Goal: Information Seeking & Learning: Learn about a topic

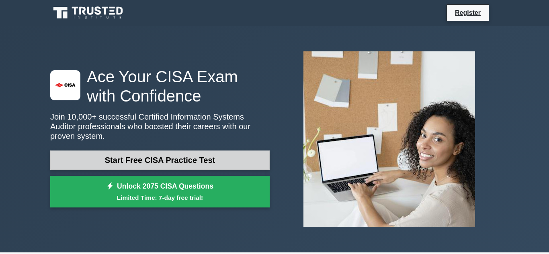
click at [199, 161] on link "Start Free CISA Practice Test" at bounding box center [159, 160] width 219 height 19
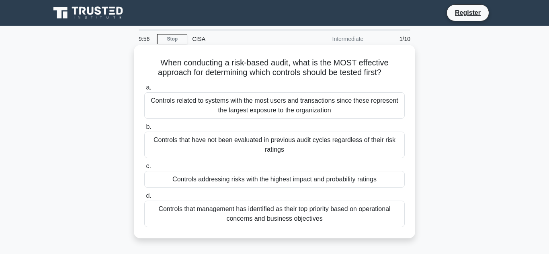
click at [256, 116] on div "Controls related to systems with the most users and transactions since these re…" at bounding box center [274, 105] width 260 height 27
click at [144, 90] on input "a. Controls related to systems with the most users and transactions since these…" at bounding box center [144, 87] width 0 height 5
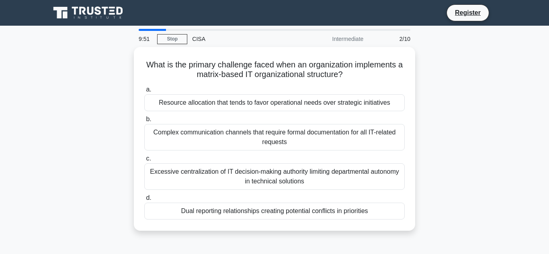
click at [256, 116] on label "b. Complex communication channels that require formal documentation for all IT-…" at bounding box center [274, 133] width 260 height 36
click at [144, 117] on input "b. Complex communication channels that require formal documentation for all IT-…" at bounding box center [144, 119] width 0 height 5
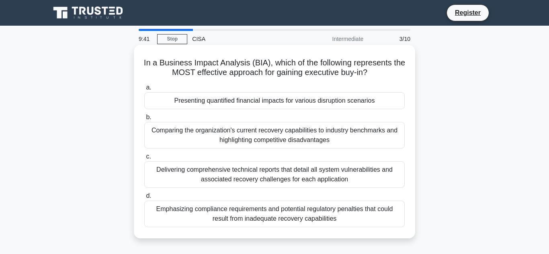
click at [263, 131] on div "Comparing the organization's current recovery capabilities to industry benchmar…" at bounding box center [274, 135] width 260 height 27
click at [144, 120] on input "b. Comparing the organization's current recovery capabilities to industry bench…" at bounding box center [144, 117] width 0 height 5
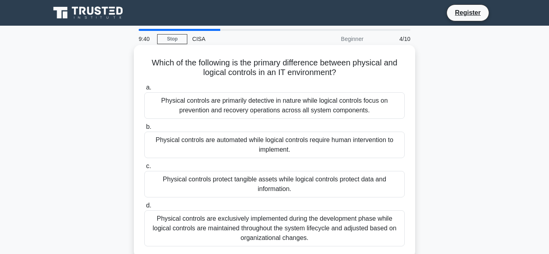
click at [265, 139] on div "Physical controls are automated while logical controls require human interventi…" at bounding box center [274, 145] width 260 height 27
click at [144, 130] on input "b. Physical controls are automated while logical controls require human interve…" at bounding box center [144, 127] width 0 height 5
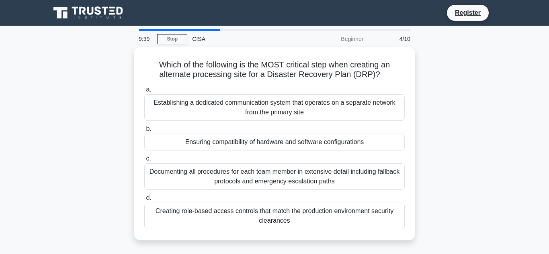
click at [265, 139] on div "Ensuring compatibility of hardware and software configurations" at bounding box center [274, 142] width 260 height 17
click at [144, 132] on input "b. Ensuring compatibility of hardware and software configurations" at bounding box center [144, 129] width 0 height 5
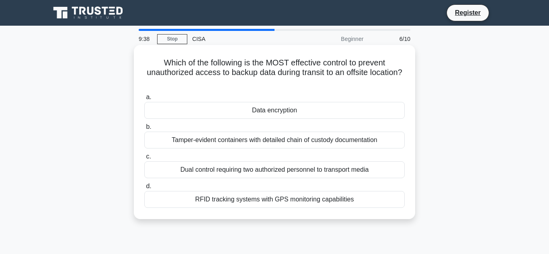
click at [281, 166] on div "Dual control requiring two authorized personnel to transport media" at bounding box center [274, 170] width 260 height 17
click at [144, 160] on input "c. Dual control requiring two authorized personnel to transport media" at bounding box center [144, 156] width 0 height 5
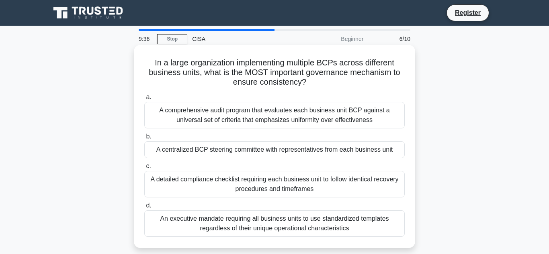
click at [270, 111] on div "A comprehensive audit program that evaluates each business unit BCP against a u…" at bounding box center [274, 115] width 260 height 27
click at [144, 100] on input "a. A comprehensive audit program that evaluates each business unit BCP against …" at bounding box center [144, 97] width 0 height 5
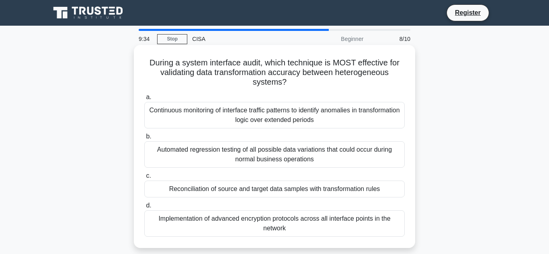
click at [274, 148] on div "Automated regression testing of all possible data variations that could occur d…" at bounding box center [274, 155] width 260 height 27
click at [144, 139] on input "b. Automated regression testing of all possible data variations that could occu…" at bounding box center [144, 136] width 0 height 5
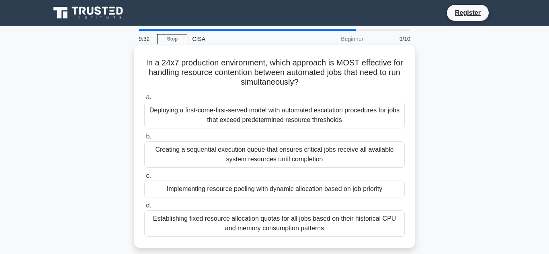
click at [284, 115] on div "Deploying a first-come-first-served model with automated escalation procedures …" at bounding box center [274, 115] width 260 height 27
click at [144, 100] on input "a. Deploying a first-come-first-served model with automated escalation procedur…" at bounding box center [144, 97] width 0 height 5
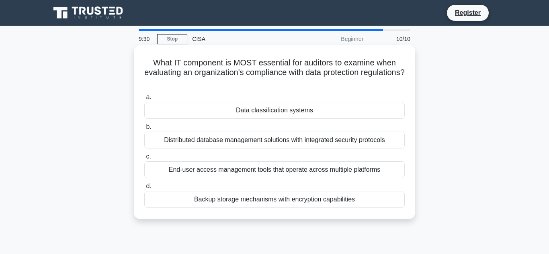
click at [289, 143] on div "Distributed database management solutions with integrated security protocols" at bounding box center [274, 140] width 260 height 17
click at [144, 130] on input "b. Distributed database management solutions with integrated security protocols" at bounding box center [144, 127] width 0 height 5
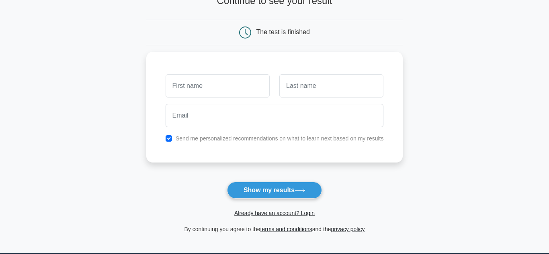
scroll to position [71, 0]
